Goal: Information Seeking & Learning: Learn about a topic

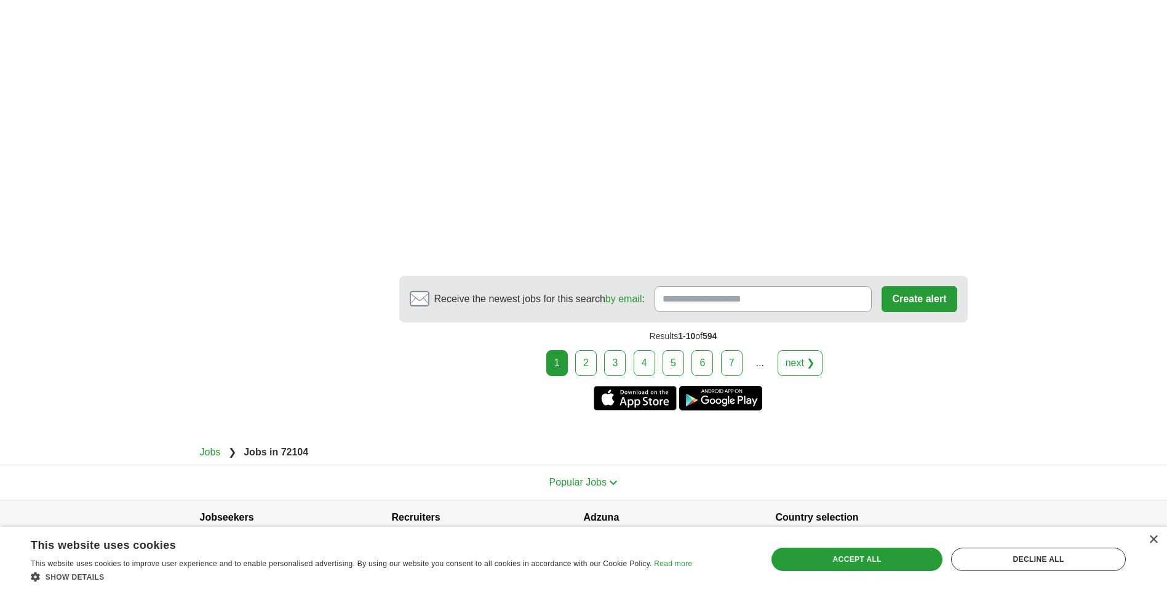
scroll to position [2153, 0]
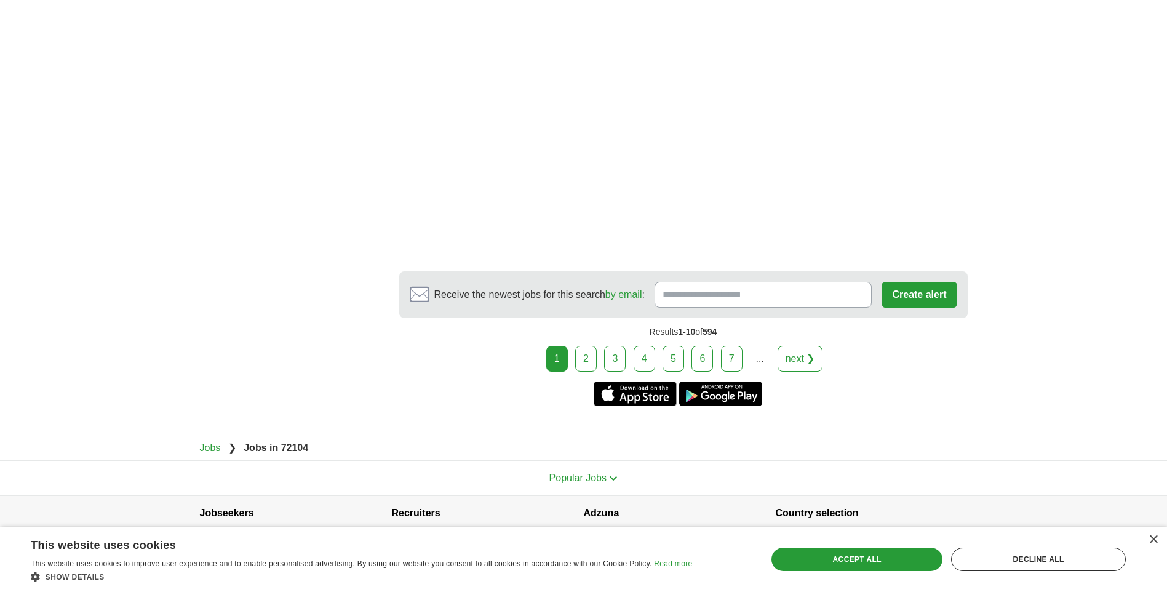
click at [586, 346] on link "2" at bounding box center [586, 359] width 22 height 26
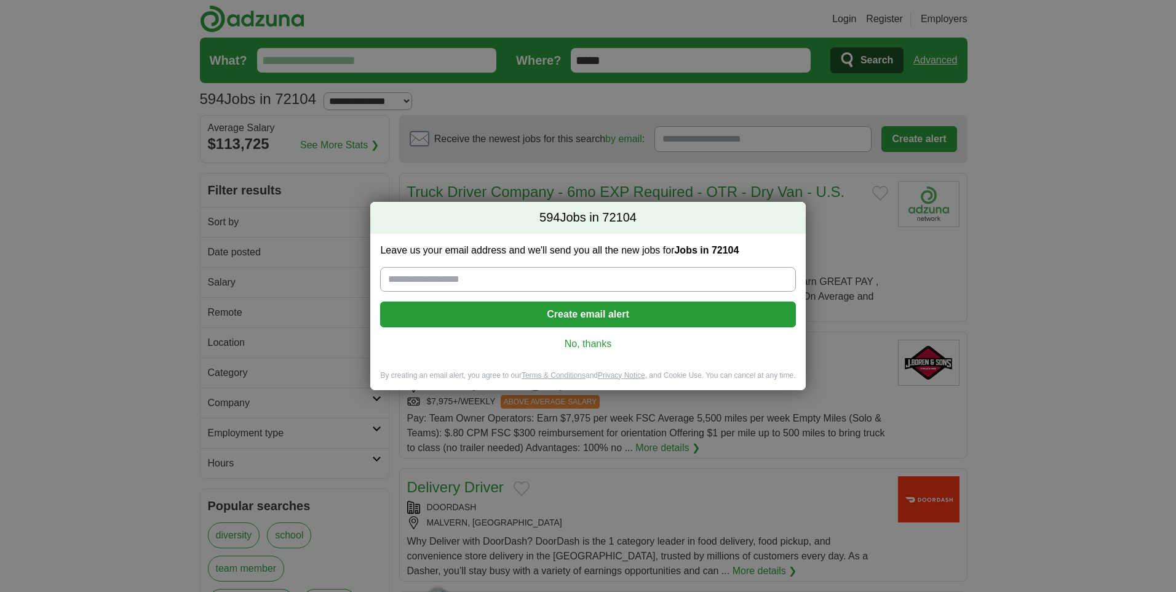
click at [595, 343] on link "No, thanks" at bounding box center [587, 344] width 395 height 14
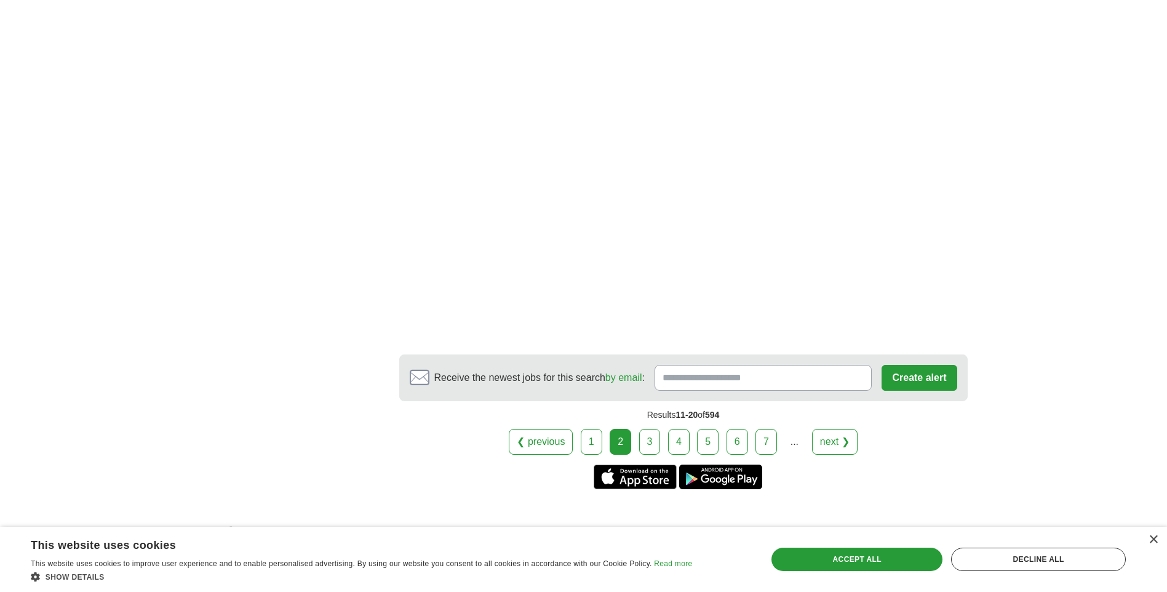
scroll to position [2153, 0]
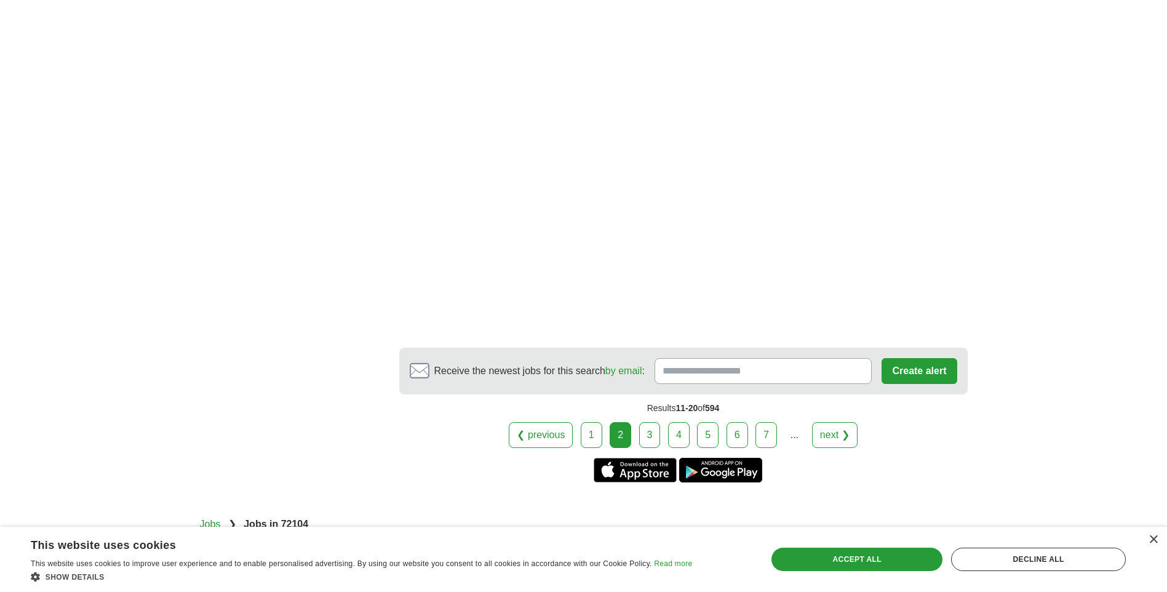
click at [656, 435] on link "3" at bounding box center [650, 435] width 22 height 26
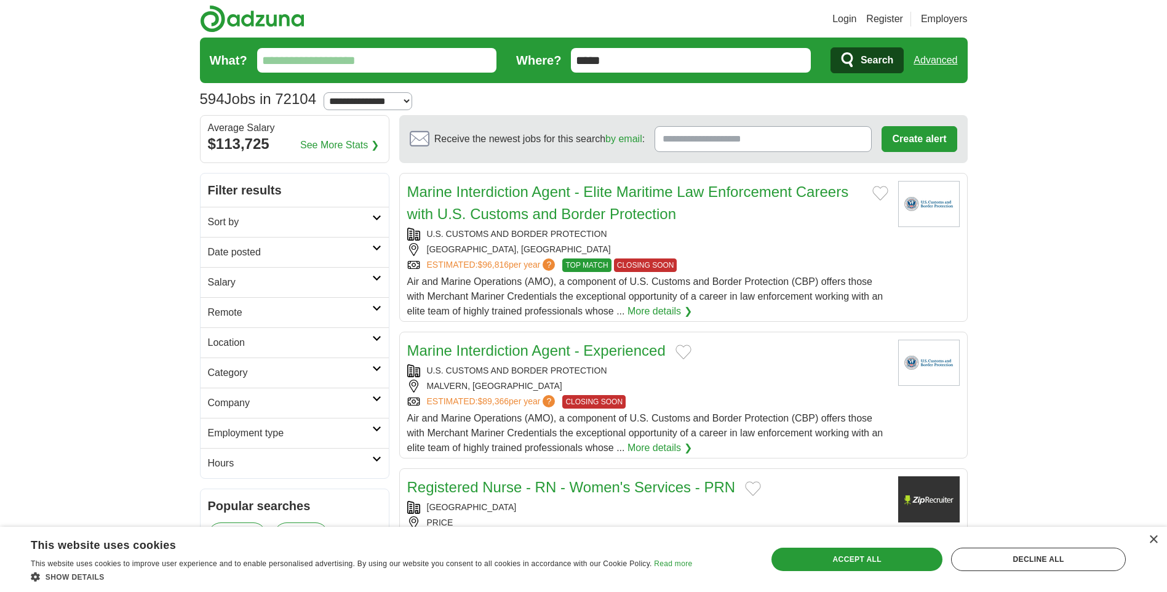
click at [309, 344] on h2 "Location" at bounding box center [290, 342] width 164 height 15
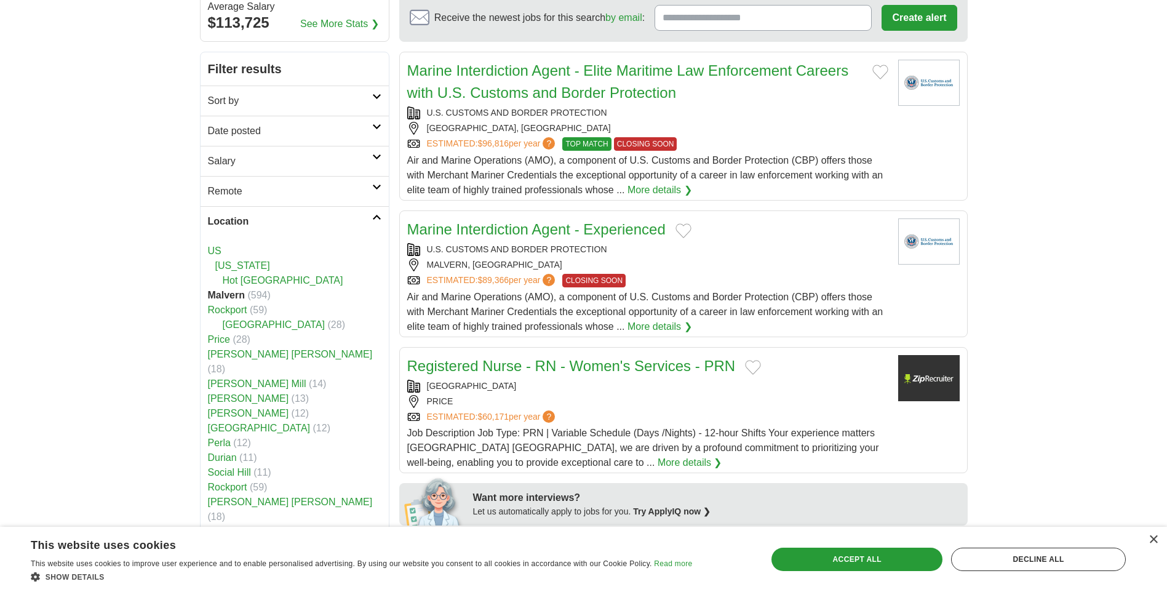
scroll to position [123, 0]
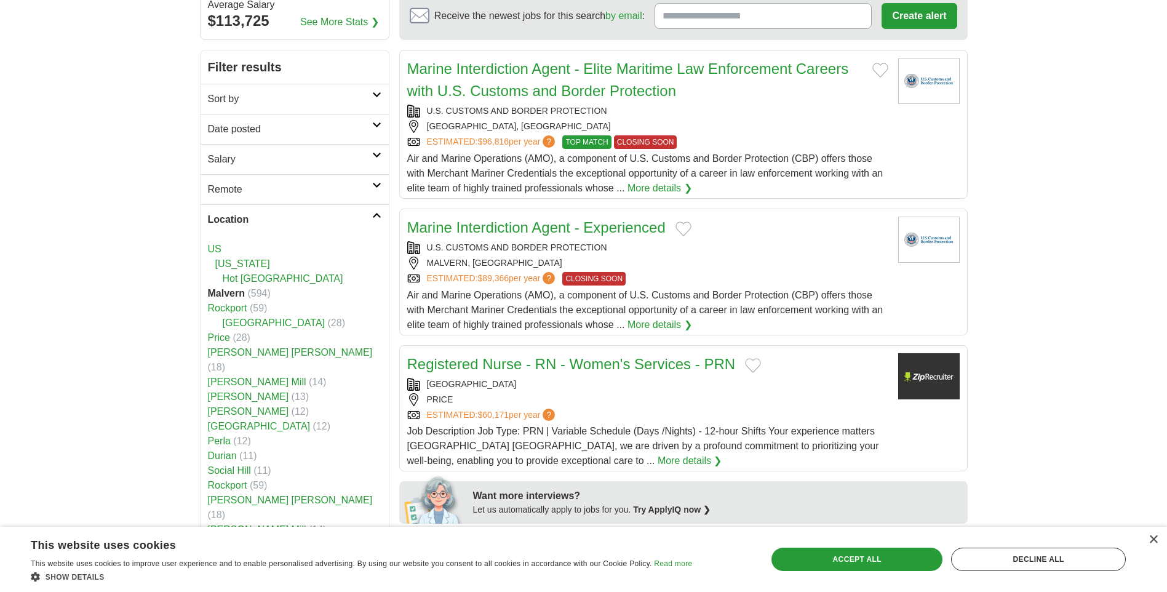
click at [251, 293] on span "(594)" at bounding box center [258, 293] width 23 height 10
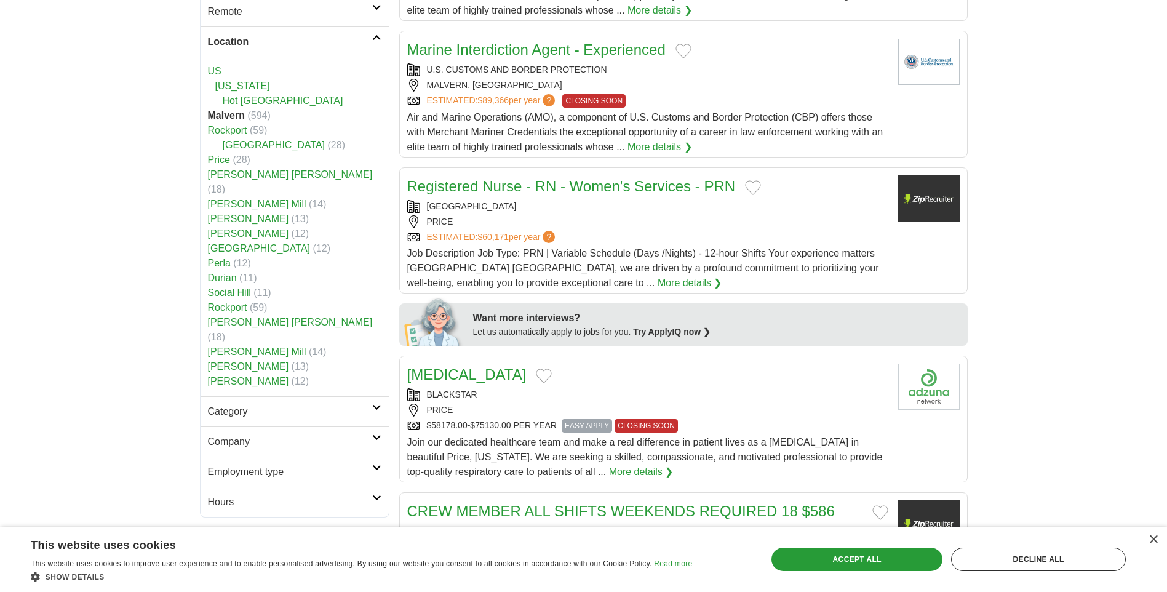
scroll to position [308, 0]
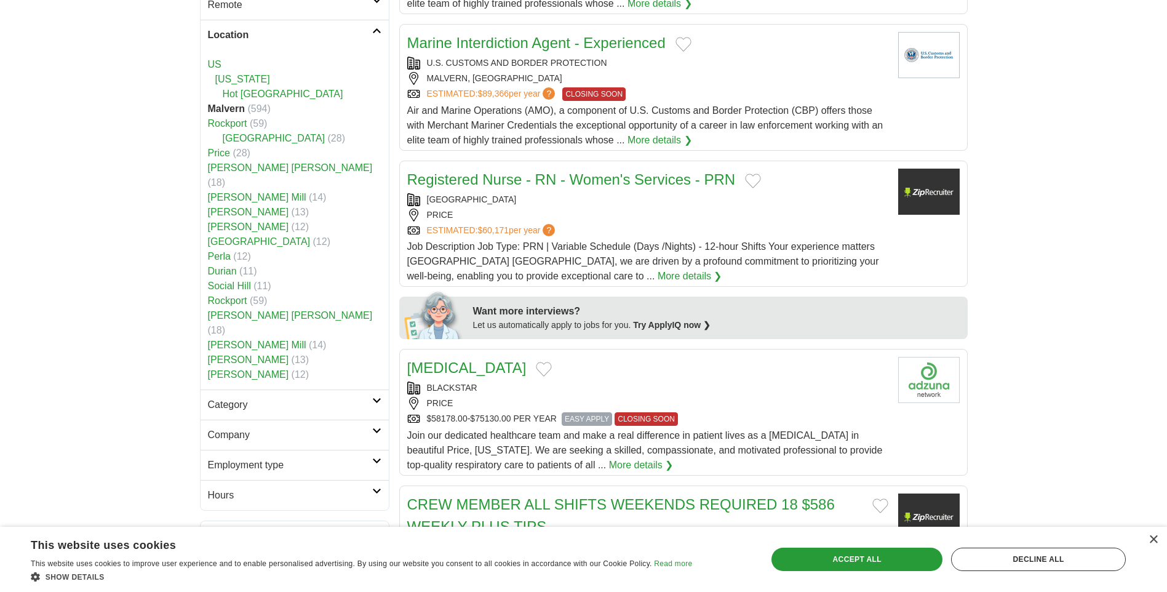
click at [339, 397] on h2 "Category" at bounding box center [290, 404] width 164 height 15
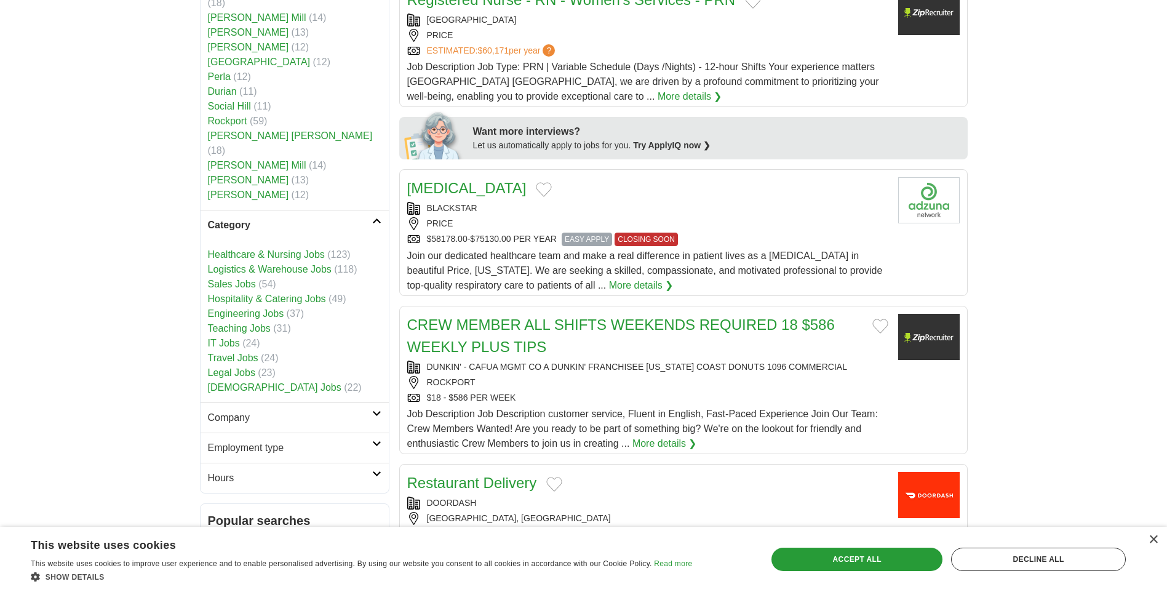
scroll to position [492, 0]
